Goal: Task Accomplishment & Management: Use online tool/utility

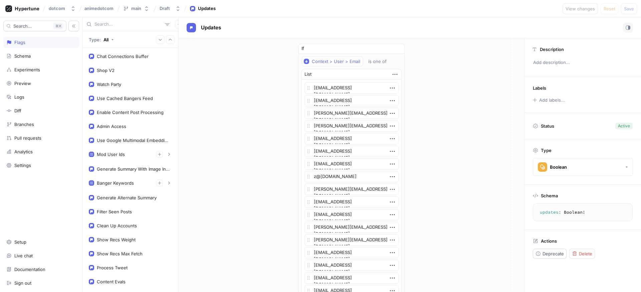
type textarea "x"
click at [136, 66] on div "Shop V2" at bounding box center [130, 70] width 92 height 13
type textarea "x"
type textarea "shopV2: Boolean!"
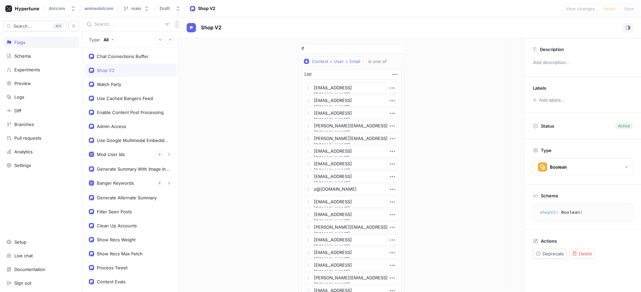
click at [177, 25] on icon "button" at bounding box center [179, 24] width 4 height 4
click at [192, 35] on div "Flag" at bounding box center [187, 37] width 39 height 11
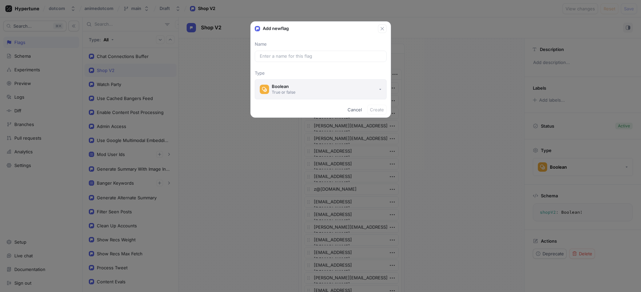
click at [298, 94] on button "Boolean True or false" at bounding box center [321, 89] width 132 height 20
click at [303, 60] on div at bounding box center [321, 56] width 132 height 11
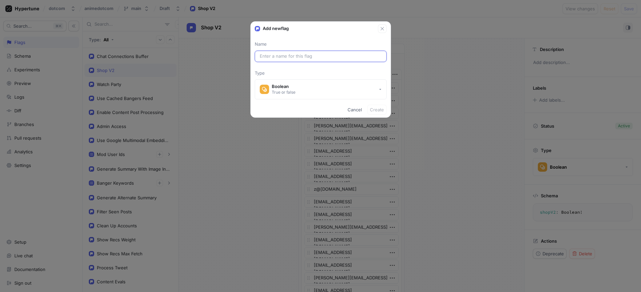
click at [303, 58] on input "text" at bounding box center [321, 56] width 122 height 7
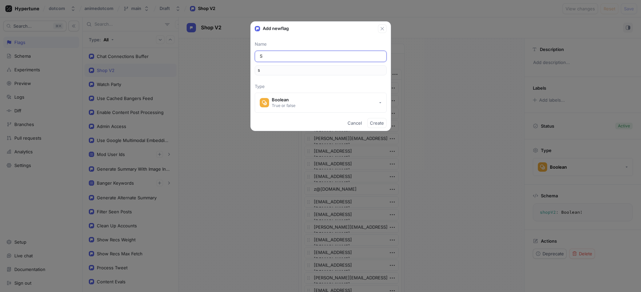
type input "Sh"
type input "sh"
type input "Sho"
type input "sho"
type input "Shop"
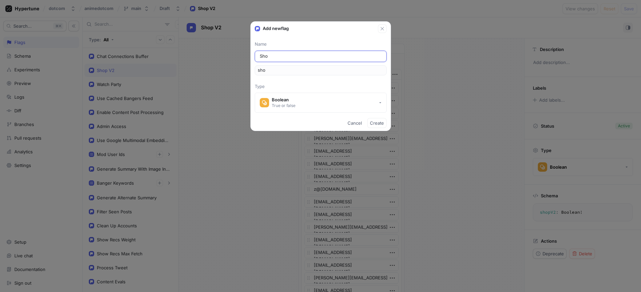
type input "shop"
type input "Shop S"
type input "shopS"
type input "Shop St"
type input "shopSt"
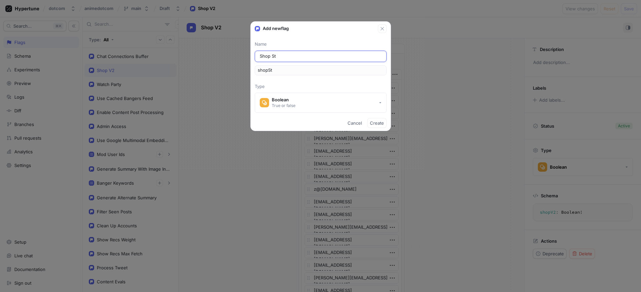
type input "Shop Sta"
type input "shopSta"
type input "Shop Stat"
type input "shopStat"
type input "Shop State"
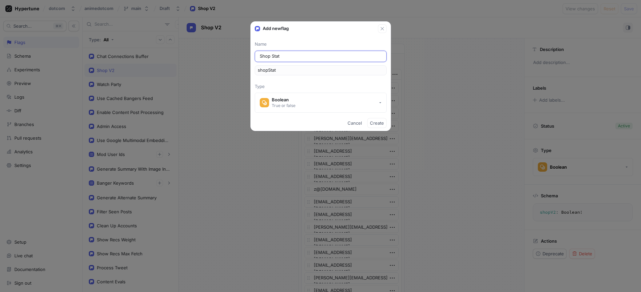
type input "shopState"
click at [319, 103] on button "Boolean True or false" at bounding box center [321, 103] width 132 height 20
type input "Shop State"
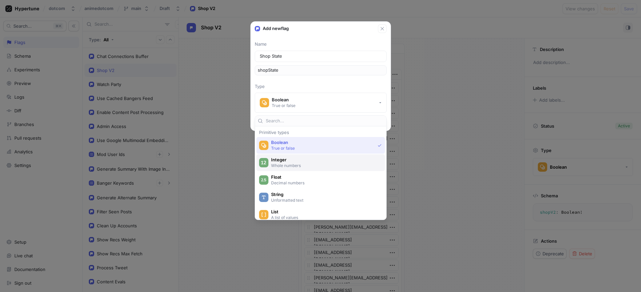
click at [329, 159] on span "Integer" at bounding box center [325, 160] width 108 height 6
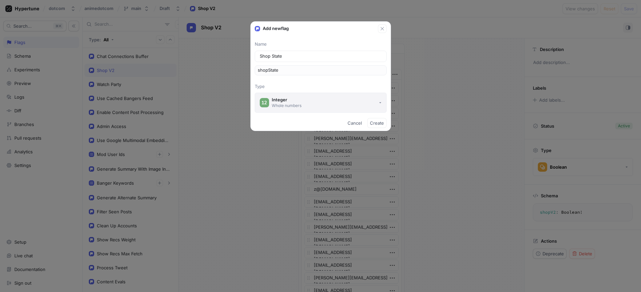
click at [361, 101] on button "Integer Whole numbers" at bounding box center [321, 103] width 132 height 20
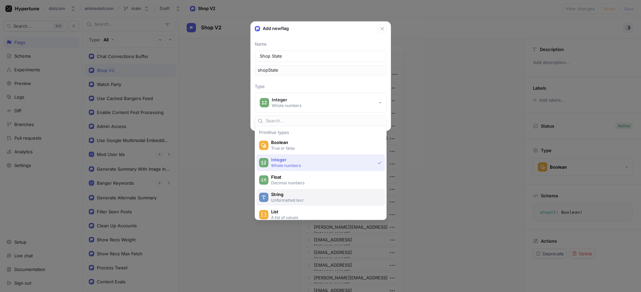
click at [327, 195] on span "String" at bounding box center [325, 195] width 108 height 6
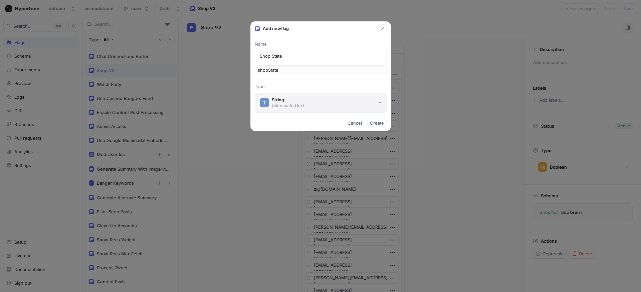
click at [318, 105] on button "String Unformatted text" at bounding box center [321, 103] width 132 height 20
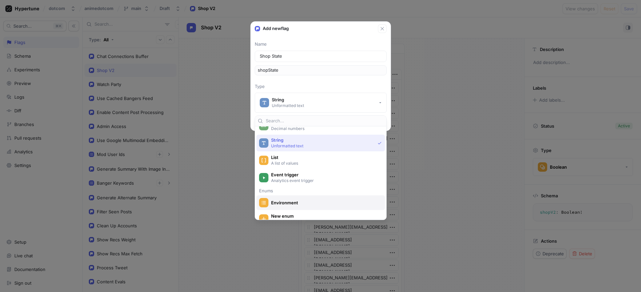
scroll to position [64, 0]
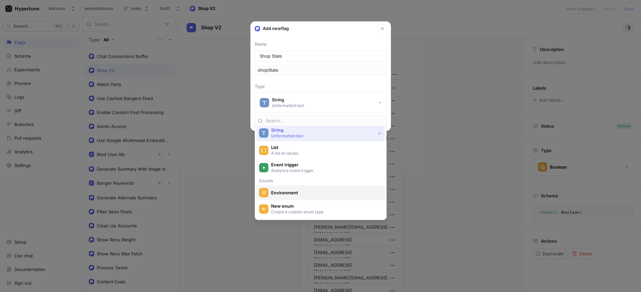
click at [299, 198] on div "Environment" at bounding box center [320, 193] width 128 height 15
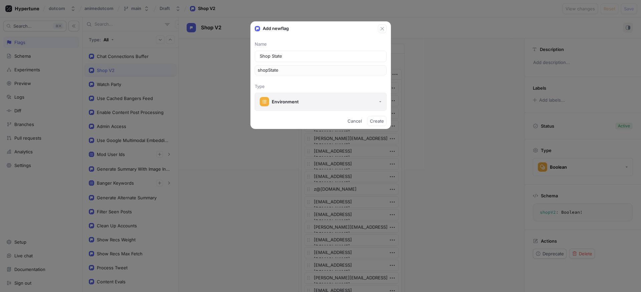
click at [305, 105] on button "Environment" at bounding box center [321, 102] width 132 height 18
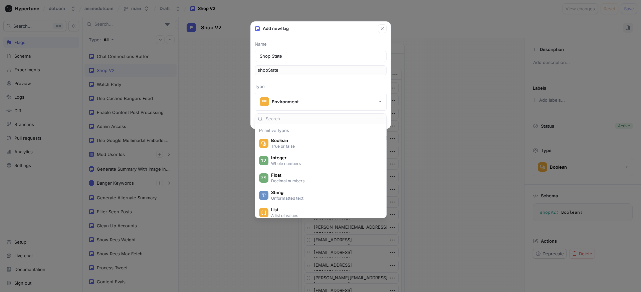
scroll to position [84, 0]
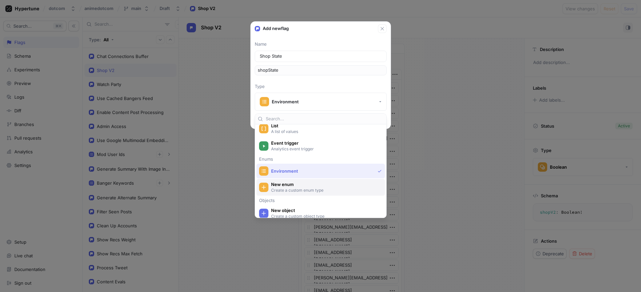
click at [301, 186] on span "New enum" at bounding box center [325, 185] width 108 height 6
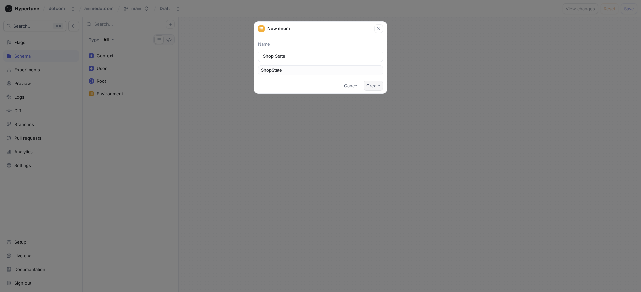
click at [379, 87] on span "Create" at bounding box center [373, 86] width 14 height 4
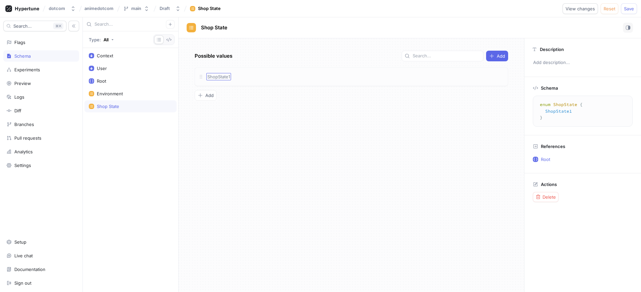
type textarea "x"
click at [221, 80] on div "ShopState1" at bounding box center [218, 76] width 25 height 7
type input "Prerelease"
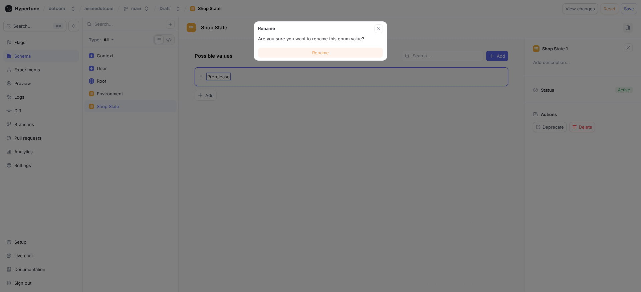
click at [329, 50] on button "Rename" at bounding box center [320, 53] width 125 height 10
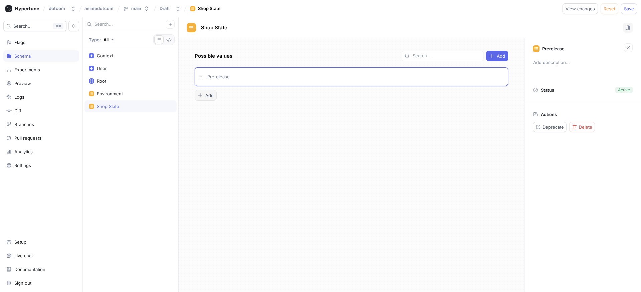
type textarea "x"
click at [208, 95] on span "Add" at bounding box center [209, 95] width 8 height 4
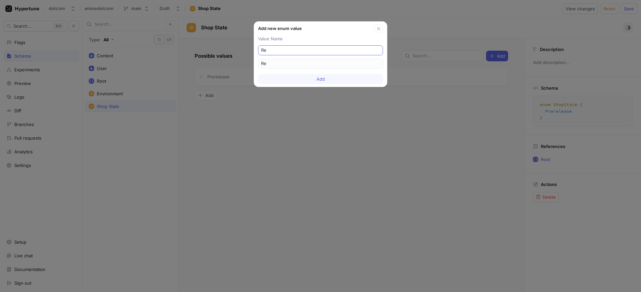
type input "Rel"
type input "Rele"
type input "Op"
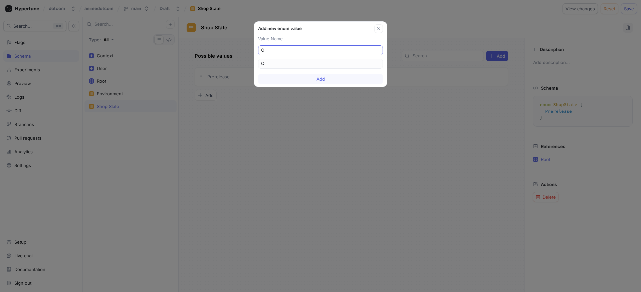
type input "Op"
type input "Ope"
type input "Open"
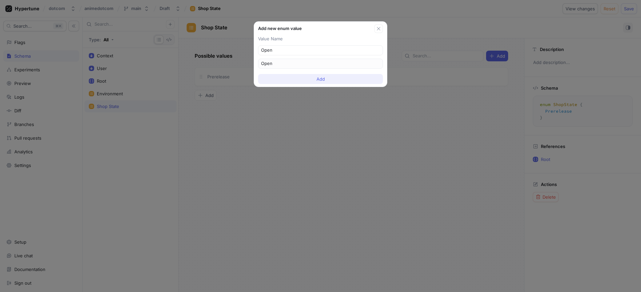
click at [303, 78] on button "Add" at bounding box center [320, 79] width 125 height 10
type textarea "x"
type textarea "enum ShopState { Prerelease, Open }"
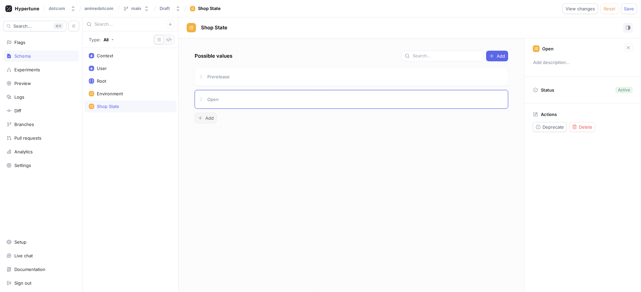
type textarea "x"
click at [212, 118] on span "Add" at bounding box center [209, 118] width 8 height 4
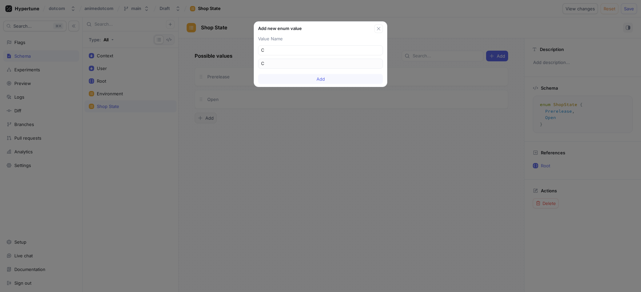
type input "Cl"
type input "Clo"
type input "Clos"
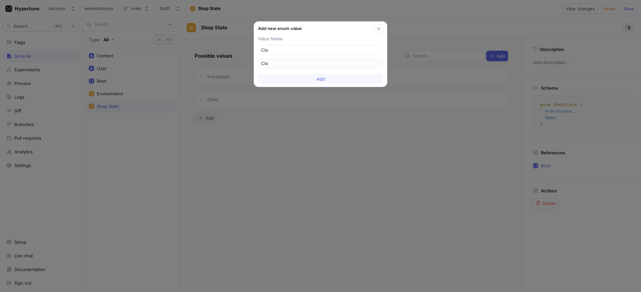
type input "Clos"
type input "Close"
type input "Closed"
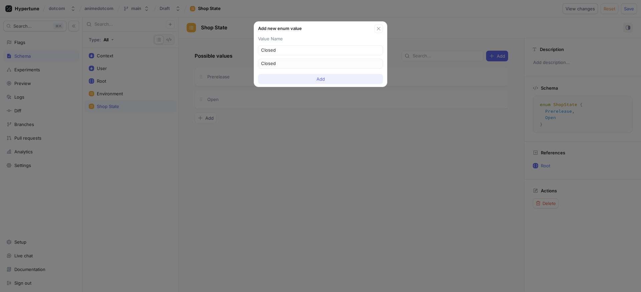
type input "Closed"
click at [291, 82] on button "Add" at bounding box center [320, 79] width 125 height 10
type textarea "x"
type textarea "enum ShopState { Prerelease, Open, Closed }"
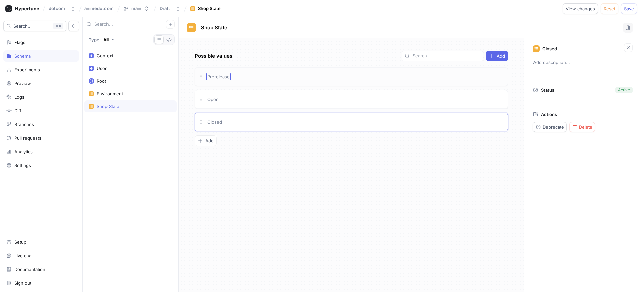
click at [219, 79] on div "Prerelease" at bounding box center [218, 76] width 24 height 7
click at [229, 75] on span "Prerelease" at bounding box center [218, 76] width 22 height 5
type textarea "x"
click at [209, 101] on span "Open" at bounding box center [212, 99] width 11 height 5
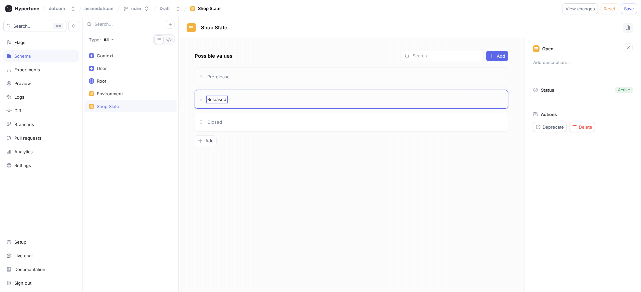
type input "Released"
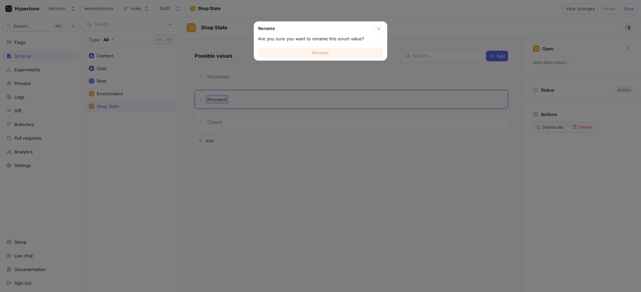
click at [300, 52] on button "Rename" at bounding box center [320, 53] width 125 height 10
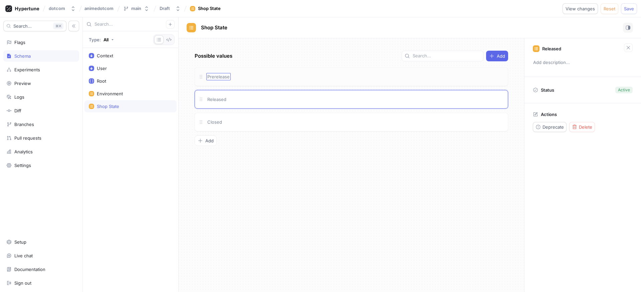
click at [227, 77] on span "Prerelease" at bounding box center [218, 76] width 22 height 5
click at [266, 165] on div "Possible values Add Prerelease Prerelease Released Closed To pick up a draggabl…" at bounding box center [351, 165] width 345 height 254
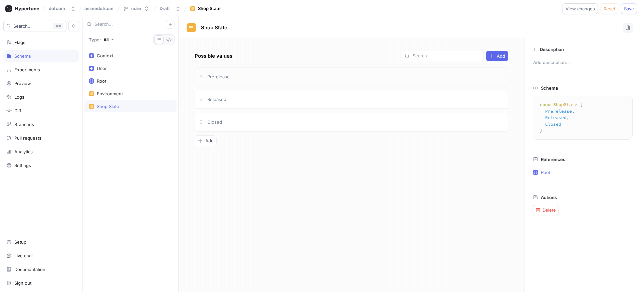
click at [234, 75] on div "Prerelease" at bounding box center [355, 76] width 298 height 7
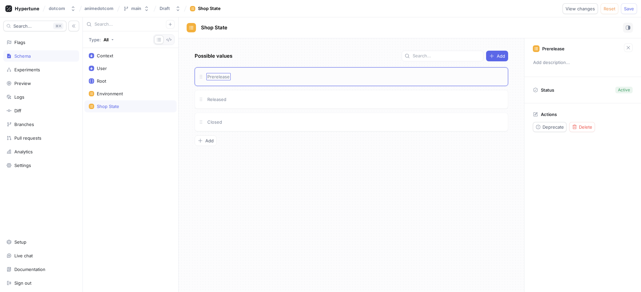
click at [224, 76] on span "Prerelease" at bounding box center [218, 76] width 22 height 5
type textarea "x"
type input "Upcoming"
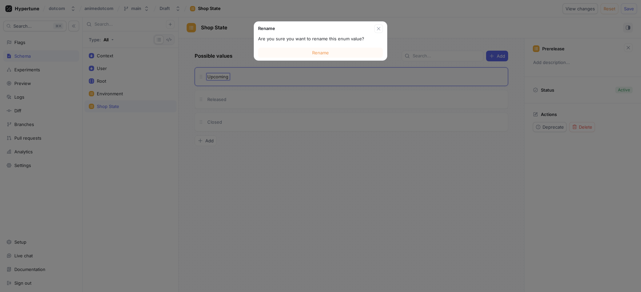
click at [304, 42] on div "Are you sure you want to rename this enum value?" at bounding box center [320, 39] width 133 height 12
click at [303, 46] on div "Rename" at bounding box center [320, 52] width 133 height 15
click at [290, 55] on button "Rename" at bounding box center [320, 53] width 125 height 10
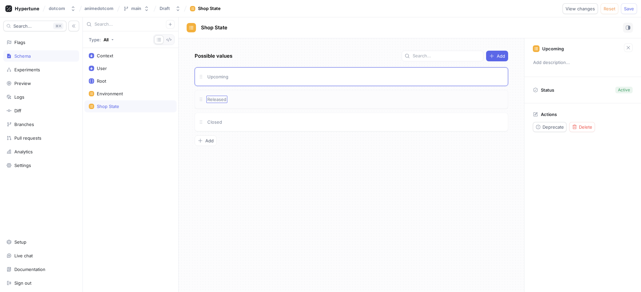
type textarea "x"
click at [208, 97] on span "Released" at bounding box center [216, 99] width 19 height 5
type input "Open"
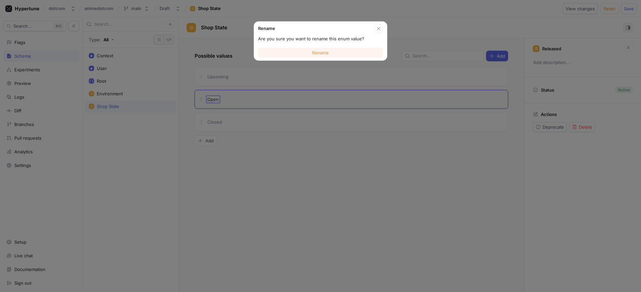
click at [313, 54] on span "Rename" at bounding box center [320, 53] width 17 height 4
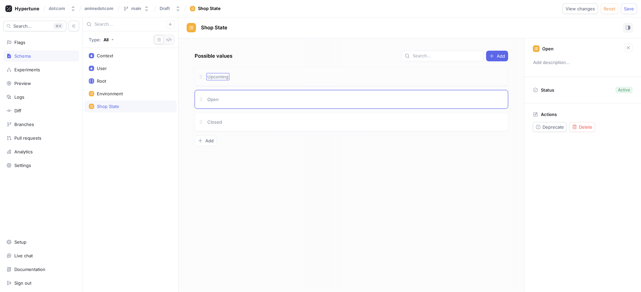
type textarea "x"
click at [222, 80] on div "Upcoming" at bounding box center [217, 76] width 23 height 7
type input "Preoppen"
type input "Upcoming"
click at [284, 53] on div "Possible values Add" at bounding box center [351, 56] width 313 height 11
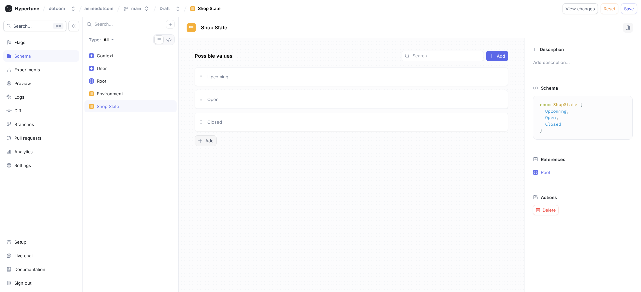
type textarea "x"
click at [211, 139] on span "Add" at bounding box center [209, 141] width 8 height 4
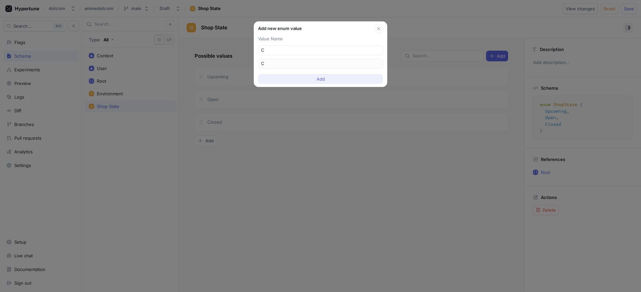
type input "Cl"
type input "Clo"
type input "Clos"
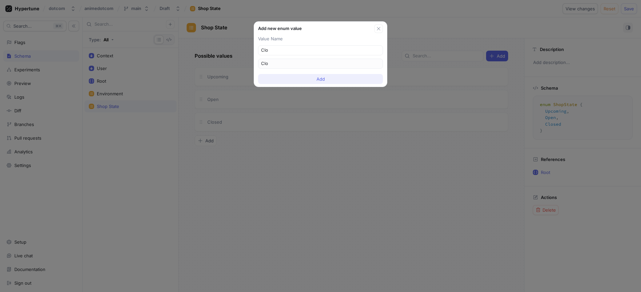
type input "Clos"
type input "Close"
type input "Closed"
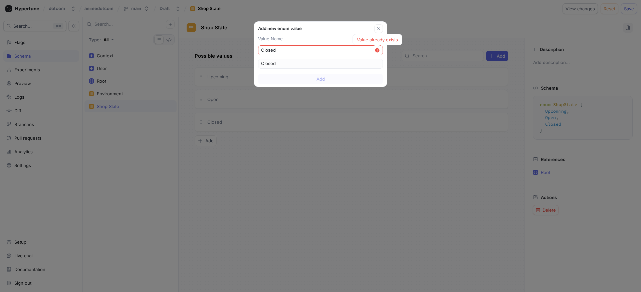
type input "ClosedR"
type input "ClosedRe"
type input "ClosedRes"
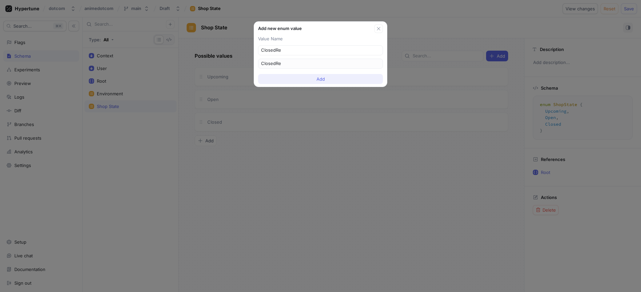
type input "ClosedRes"
type input "ClosedRest"
type input "ClosedResto"
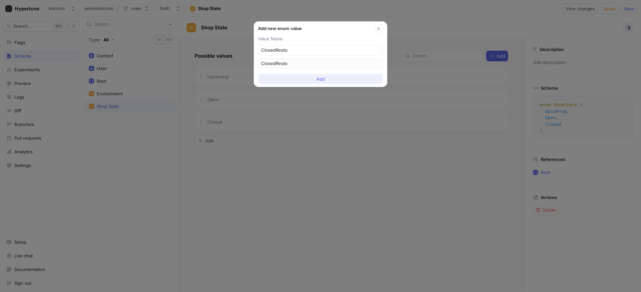
type input "ClosedRestoc"
type input "ClosedRestock"
type textarea "x"
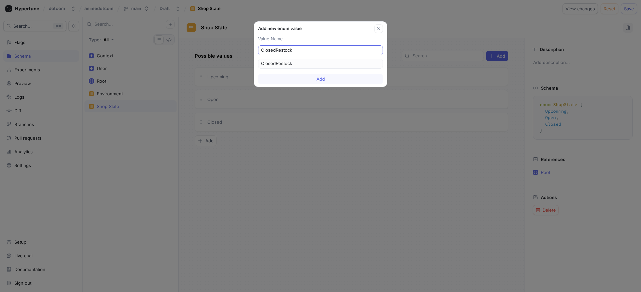
click at [275, 50] on input "ClosedRestock" at bounding box center [320, 50] width 119 height 7
type input "ClosedURestock"
type input "ClosedUpRestock"
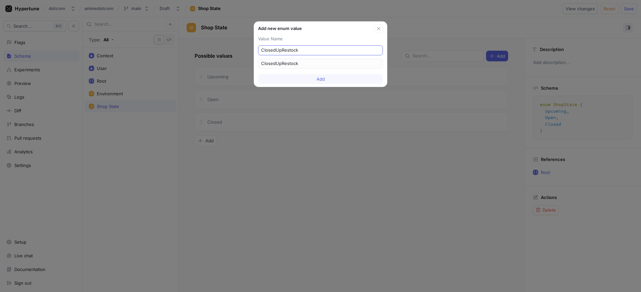
type input "ClosedUpcRestock"
type input "ClosedUpcoRestock"
type input "ClosedUpcomRestock"
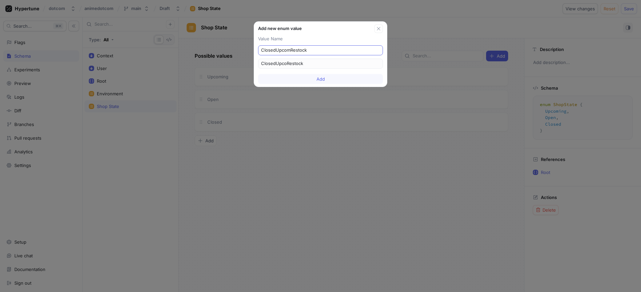
type input "ClosedUpcomRestock"
type input "ClosedUpcomiRestock"
type input "ClosedUpcominRestock"
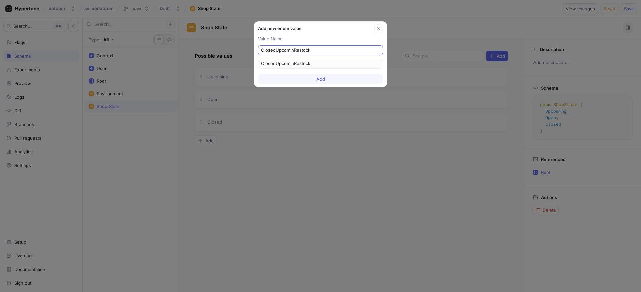
type input "ClosedUpcomingRestock"
click at [309, 77] on button "Add" at bounding box center [320, 79] width 125 height 10
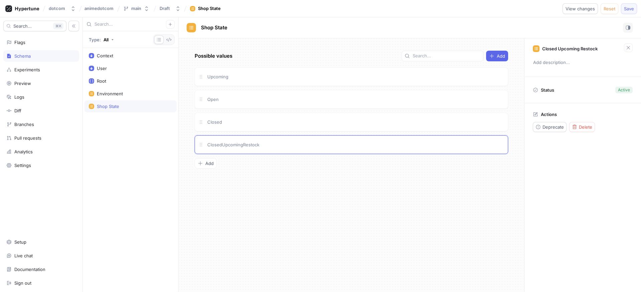
click at [630, 9] on span "Save" at bounding box center [629, 9] width 10 height 4
click at [50, 44] on div "Flags" at bounding box center [41, 42] width 70 height 5
type textarea "x"
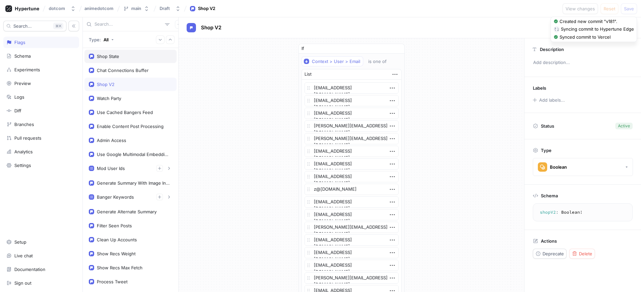
click at [111, 53] on div "Shop State" at bounding box center [130, 56] width 92 height 13
type textarea "shopState: ShopState!"
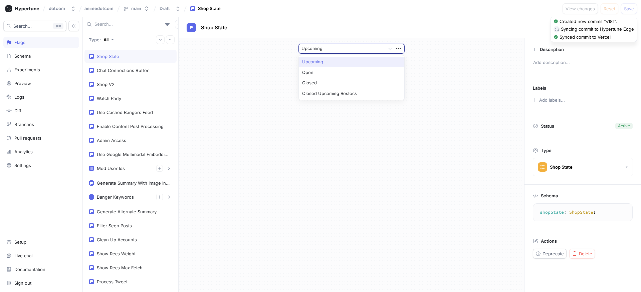
click at [350, 48] on div at bounding box center [341, 49] width 81 height 8
click at [342, 69] on div "Open" at bounding box center [351, 72] width 105 height 11
click at [344, 51] on div at bounding box center [341, 49] width 81 height 8
click at [342, 59] on div "Upcoming" at bounding box center [351, 62] width 105 height 11
click at [240, 76] on div "option Upcoming, selected. Upcoming ＋ Rule" at bounding box center [351, 165] width 345 height 254
